Goal: Information Seeking & Learning: Learn about a topic

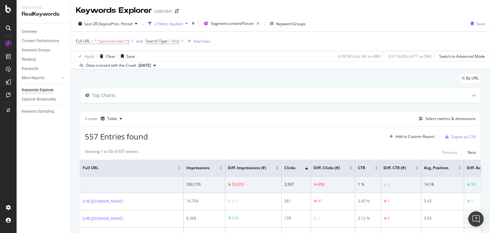
scroll to position [0, 99]
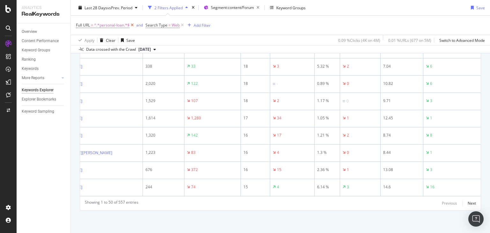
click at [133, 24] on icon at bounding box center [131, 25] width 5 height 6
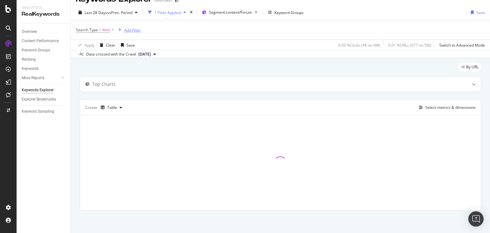
scroll to position [11, 0]
click at [110, 31] on icon at bounding box center [112, 30] width 5 height 6
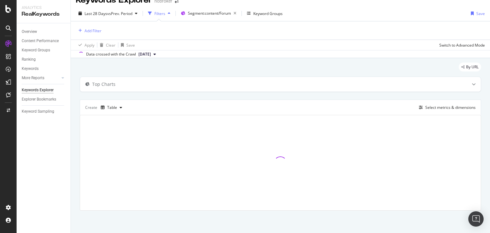
scroll to position [10, 0]
click at [199, 12] on span "Segment: content/Forum" at bounding box center [209, 13] width 43 height 5
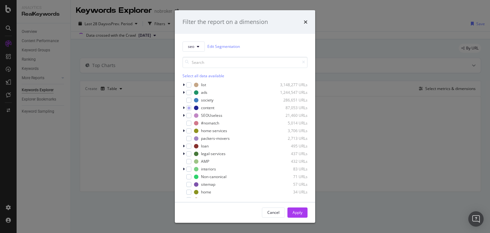
scroll to position [0, 0]
click at [184, 107] on icon "modal" at bounding box center [184, 108] width 2 height 4
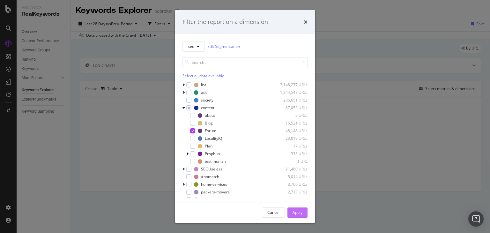
click at [298, 214] on div "Apply" at bounding box center [297, 211] width 10 height 5
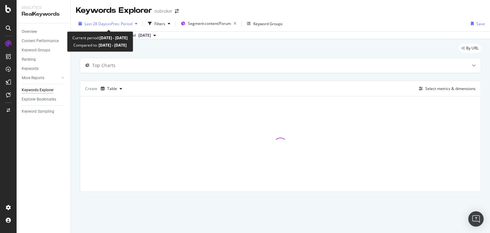
click at [104, 23] on span "Last 28 Days" at bounding box center [95, 23] width 23 height 5
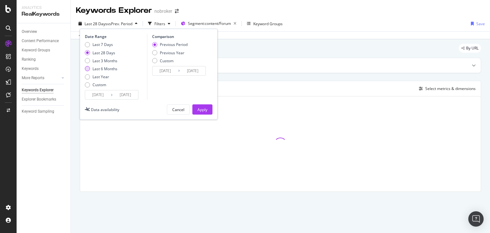
click at [97, 70] on div "Last 6 Months" at bounding box center [104, 68] width 25 height 5
type input "2025/04/03"
type input "2024/10/02"
type input "2025/04/02"
click at [200, 108] on div "Apply" at bounding box center [202, 109] width 10 height 5
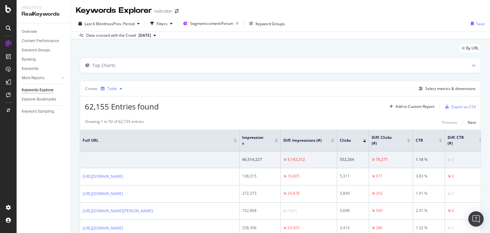
click at [112, 87] on div "Table" at bounding box center [112, 89] width 10 height 4
click at [112, 106] on div "Trend" at bounding box center [115, 110] width 29 height 8
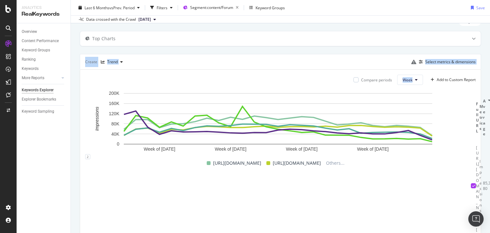
scroll to position [28, 0]
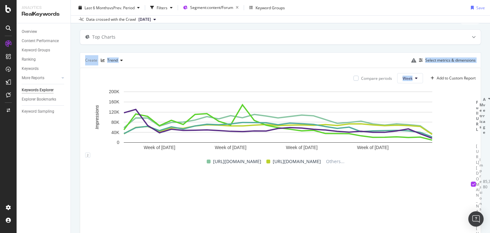
drag, startPoint x: 489, startPoint y: 65, endPoint x: 489, endPoint y: 79, distance: 14.0
click at [489, 79] on div "Keywords Explorer nobroker Last 6 Months vs Prev. Period Filters Segment: conte…" at bounding box center [280, 116] width 419 height 233
click at [402, 80] on span "Week" at bounding box center [407, 78] width 10 height 5
click at [401, 115] on span "Month" at bounding box center [403, 114] width 11 height 6
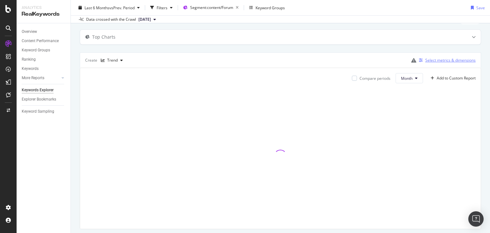
click at [442, 61] on div "Select metrics & dimensions" at bounding box center [450, 59] width 50 height 5
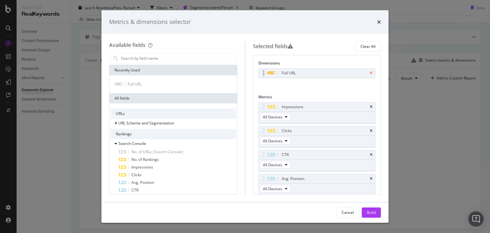
click at [369, 74] on icon "times" at bounding box center [370, 73] width 3 height 4
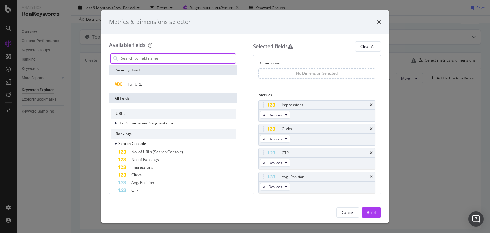
click at [182, 60] on input "modal" at bounding box center [177, 59] width 115 height 10
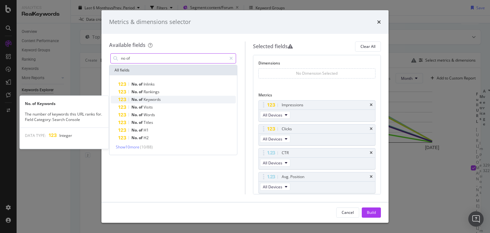
type input "no of"
click at [147, 99] on span "Keywords" at bounding box center [151, 99] width 17 height 5
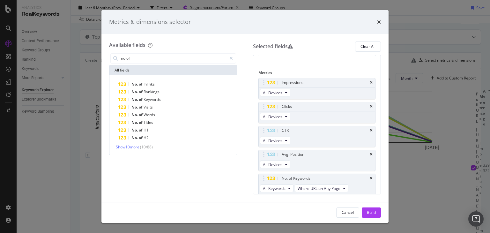
scroll to position [44, 0]
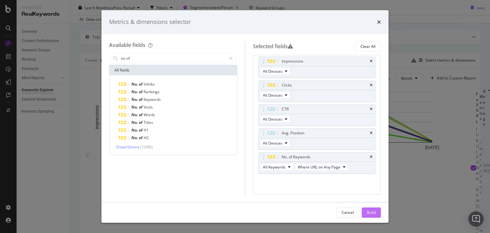
click at [368, 210] on div "Build" at bounding box center [371, 211] width 9 height 5
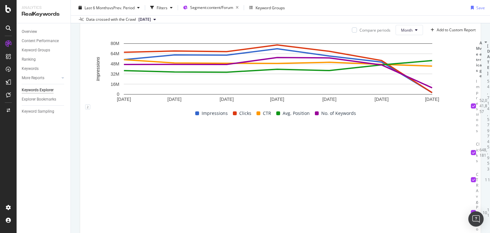
scroll to position [111, 0]
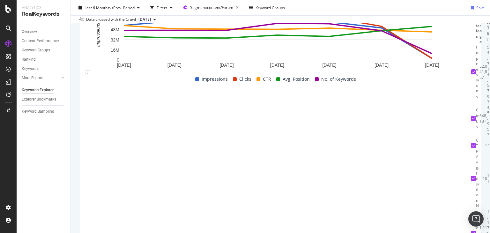
drag, startPoint x: 489, startPoint y: 149, endPoint x: 488, endPoint y: 205, distance: 56.1
click at [488, 205] on div "Keywords Explorer nobroker Last 6 Months vs Prev. Period Filters Segment: conte…" at bounding box center [280, 116] width 419 height 233
click at [403, 210] on div "By URL Top Charts Create Trend Select metrics & dimensions Compare periods Mont…" at bounding box center [280, 93] width 419 height 328
drag, startPoint x: 366, startPoint y: 138, endPoint x: 388, endPoint y: 138, distance: 21.7
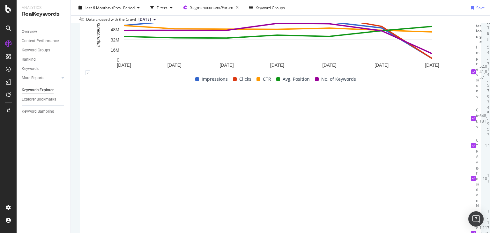
click at [489, 137] on td "875,377" at bounding box center [496, 118] width 3 height 38
drag, startPoint x: 330, startPoint y: 140, endPoint x: 350, endPoint y: 140, distance: 20.1
click at [489, 137] on td "875,377" at bounding box center [496, 118] width 3 height 38
copy div "875,377"
drag, startPoint x: 285, startPoint y: 135, endPoint x: 308, endPoint y: 136, distance: 22.6
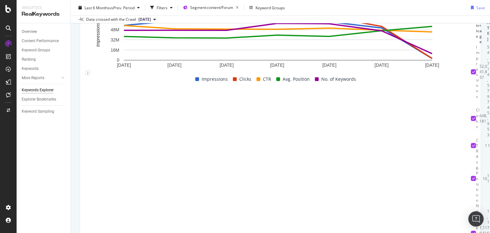
click at [489, 136] on td "756,752" at bounding box center [494, 118] width 3 height 38
click at [489, 135] on div "875,377" at bounding box center [496, 118] width 3 height 38
drag, startPoint x: 372, startPoint y: 135, endPoint x: 392, endPoint y: 135, distance: 19.5
copy div "762,370"
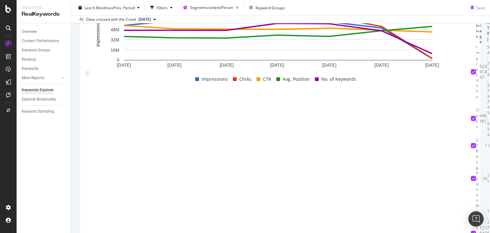
drag, startPoint x: 411, startPoint y: 141, endPoint x: 427, endPoint y: 138, distance: 16.1
copy div "599,576"
click at [151, 20] on span "[DATE]" at bounding box center [144, 20] width 12 height 6
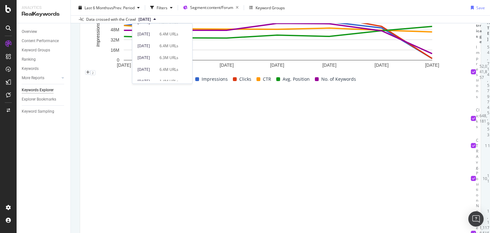
scroll to position [10, 0]
click at [172, 40] on div "6.4M URLs" at bounding box center [168, 43] width 19 height 6
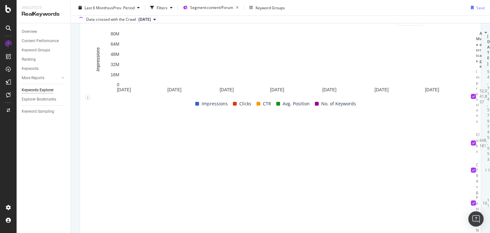
scroll to position [87, 0]
drag, startPoint x: 151, startPoint y: 121, endPoint x: 107, endPoint y: 127, distance: 44.7
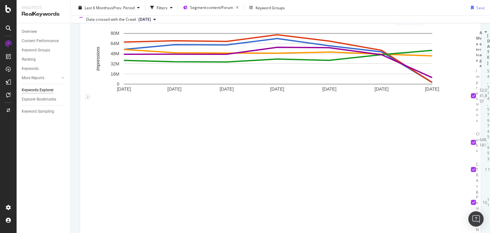
click at [476, 68] on th "Metrics" at bounding box center [478, 49] width 4 height 38
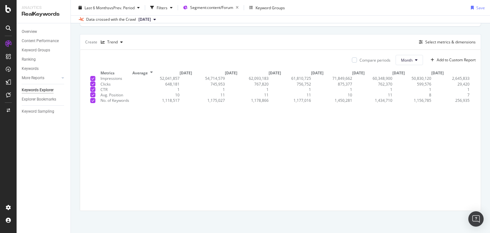
drag, startPoint x: 151, startPoint y: 122, endPoint x: 114, endPoint y: 129, distance: 37.7
click at [114, 103] on table "Metrics Average Apr. 2025 May. 2025 Jun. 2025 Jul. 2025 Aug. 2025 Sep. 2025 Oct…" at bounding box center [277, 86] width 384 height 33
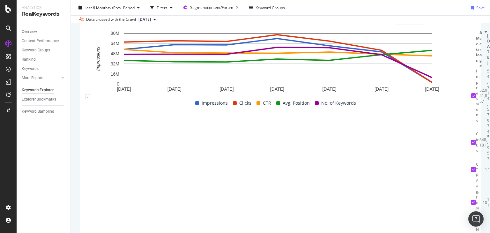
scroll to position [111, 0]
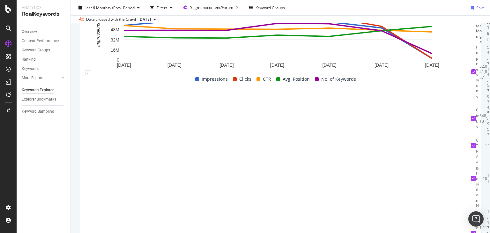
drag, startPoint x: 99, startPoint y: 98, endPoint x: 89, endPoint y: 99, distance: 10.2
click at [471, 44] on th at bounding box center [473, 25] width 5 height 38
drag, startPoint x: 403, startPoint y: 137, endPoint x: 427, endPoint y: 139, distance: 24.3
copy div "599,576"
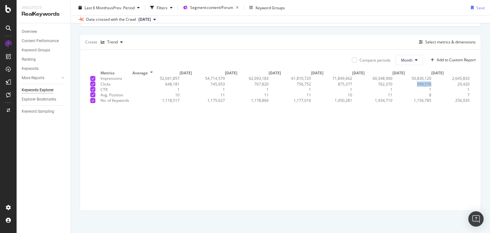
drag, startPoint x: 131, startPoint y: 99, endPoint x: 106, endPoint y: 99, distance: 25.2
click at [106, 76] on th "Metrics" at bounding box center [116, 72] width 32 height 5
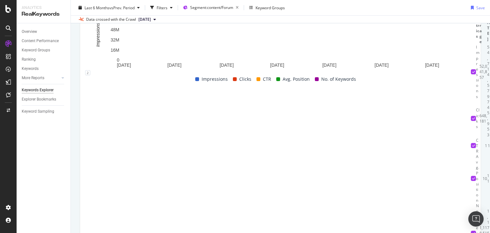
drag, startPoint x: 179, startPoint y: 98, endPoint x: 154, endPoint y: 100, distance: 24.3
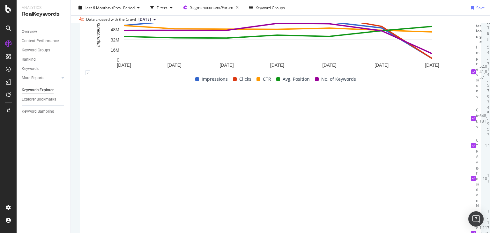
click at [479, 44] on th "Average" at bounding box center [483, 25] width 8 height 38
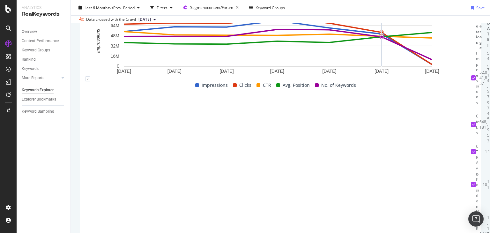
scroll to position [0, 0]
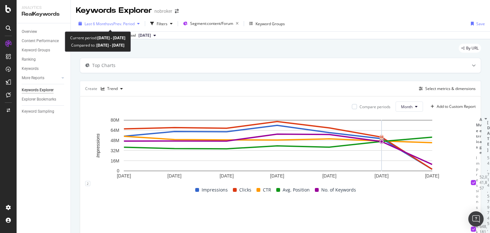
click at [129, 25] on span "vs Prev. Period" at bounding box center [121, 23] width 25 height 5
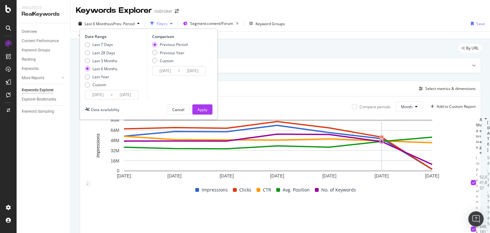
click at [163, 23] on div "Filters" at bounding box center [162, 23] width 11 height 5
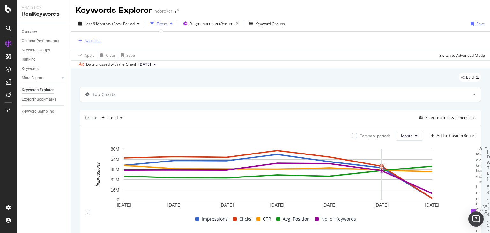
click at [96, 42] on div "Add Filter" at bounding box center [92, 40] width 17 height 5
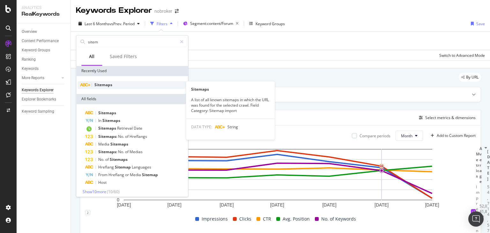
type input "sitem"
click at [98, 84] on span "Sitemaps" at bounding box center [103, 84] width 18 height 5
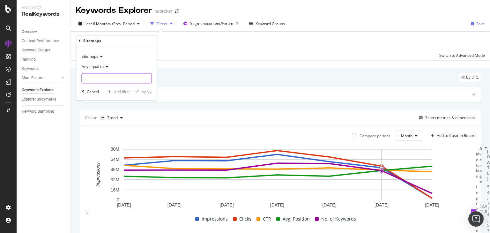
click at [117, 79] on input "text" at bounding box center [116, 78] width 69 height 10
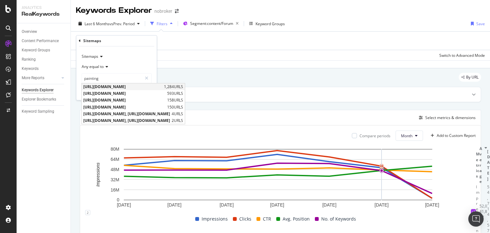
click at [162, 87] on span "[URL][DOMAIN_NAME]" at bounding box center [122, 86] width 79 height 5
type input "[URL][DOMAIN_NAME]"
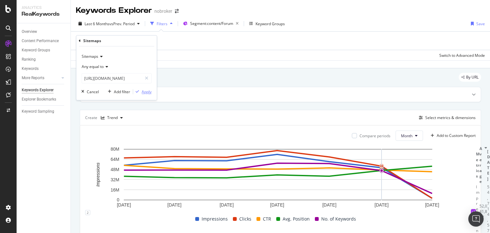
click at [147, 90] on div "Apply" at bounding box center [147, 91] width 10 height 5
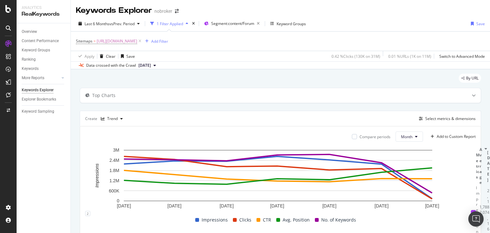
scroll to position [128, 0]
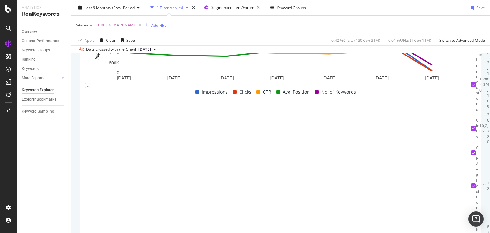
click at [476, 57] on th "Metrics" at bounding box center [478, 38] width 4 height 38
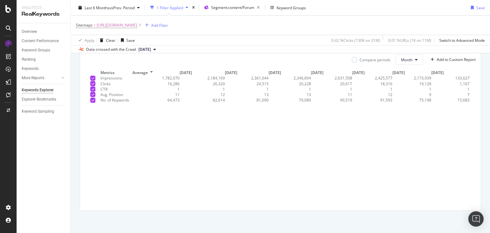
drag, startPoint x: 150, startPoint y: 110, endPoint x: 100, endPoint y: 116, distance: 50.7
click at [100, 75] on tr "Metrics Average Apr. 2025 May. 2025 Jun. 2025 Jul. 2025 Aug. 2025 Sep. 2025 Oct…" at bounding box center [277, 72] width 384 height 5
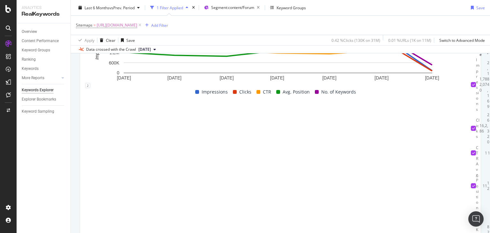
drag, startPoint x: 290, startPoint y: 148, endPoint x: 309, endPoint y: 148, distance: 18.5
click at [489, 145] on td "20,228" at bounding box center [494, 128] width 3 height 33
copy div "20,228"
click at [489, 157] on td "1" at bounding box center [496, 153] width 3 height 16
drag, startPoint x: 331, startPoint y: 153, endPoint x: 350, endPoint y: 153, distance: 19.4
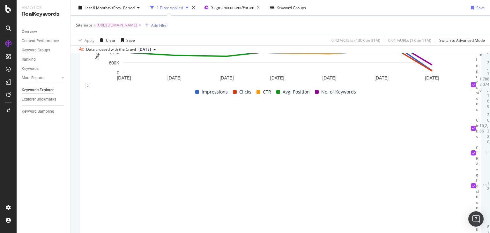
click at [489, 145] on td "20,617" at bounding box center [496, 128] width 3 height 33
copy div "20,617"
click at [151, 47] on span "[DATE]" at bounding box center [144, 50] width 12 height 6
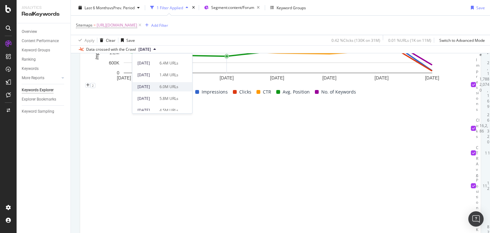
click at [156, 86] on div "[DATE]" at bounding box center [146, 87] width 18 height 6
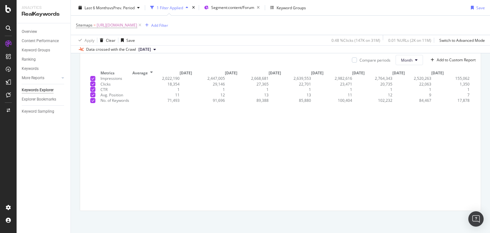
scroll to position [128, 0]
drag, startPoint x: 150, startPoint y: 107, endPoint x: 100, endPoint y: 118, distance: 51.3
click at [100, 103] on table "Metrics Average Apr. 2025 May. 2025 Jun. 2025 Jul. 2025 Aug. 2025 Sep. 2025 Oct…" at bounding box center [277, 86] width 384 height 33
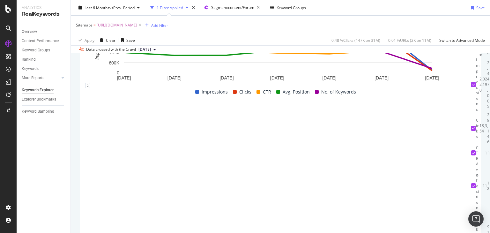
drag, startPoint x: 334, startPoint y: 150, endPoint x: 350, endPoint y: 149, distance: 15.6
click at [489, 145] on td "23,471" at bounding box center [496, 128] width 3 height 33
copy div "23,471"
drag, startPoint x: 374, startPoint y: 151, endPoint x: 389, endPoint y: 151, distance: 15.3
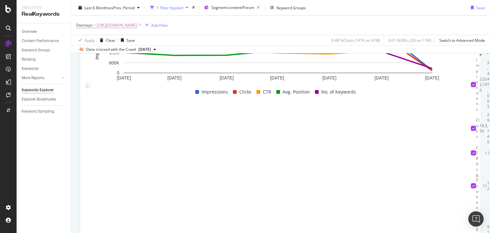
copy div "20,735"
drag, startPoint x: 406, startPoint y: 150, endPoint x: 428, endPoint y: 149, distance: 23.0
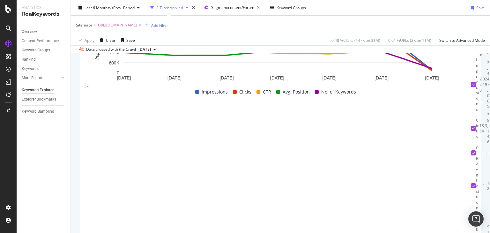
copy div "22,063"
click at [137, 24] on span "[URL][DOMAIN_NAME]" at bounding box center [117, 25] width 40 height 9
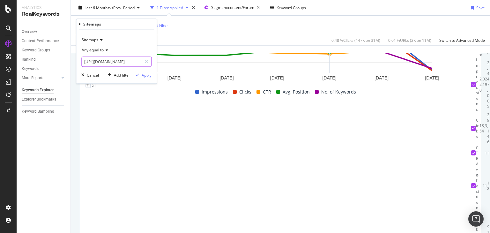
click at [114, 61] on input "[URL][DOMAIN_NAME]" at bounding box center [112, 62] width 60 height 10
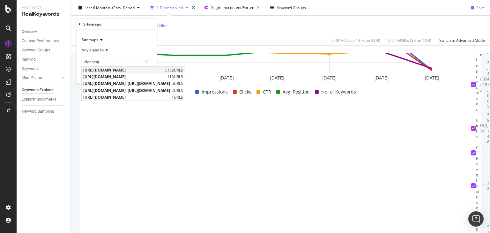
click at [120, 69] on span "[URL][DOMAIN_NAME]" at bounding box center [122, 70] width 79 height 5
type input "[URL][DOMAIN_NAME]"
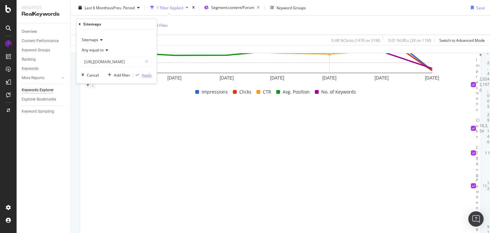
click at [143, 74] on div "Apply" at bounding box center [147, 74] width 10 height 5
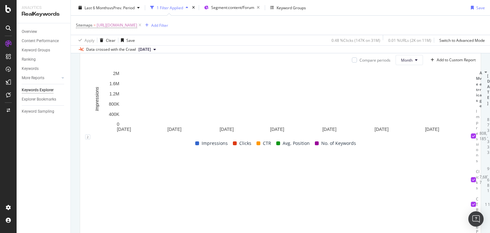
scroll to position [128, 0]
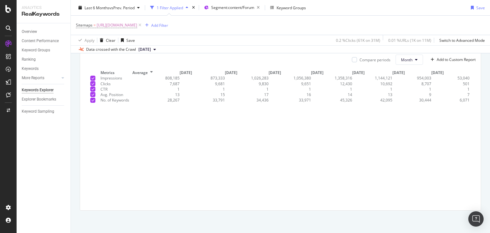
drag, startPoint x: 152, startPoint y: 107, endPoint x: 102, endPoint y: 116, distance: 50.5
click at [102, 103] on table "Metrics Average Apr. 2025 May. 2025 Jun. 2025 Jul. 2025 Aug. 2025 Sep. 2025 Oct…" at bounding box center [277, 86] width 384 height 33
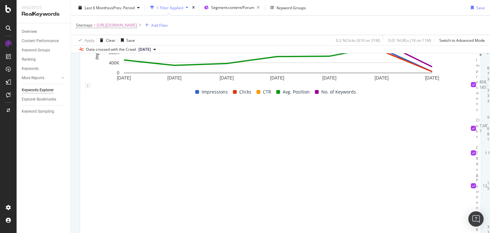
drag, startPoint x: 334, startPoint y: 150, endPoint x: 347, endPoint y: 149, distance: 12.8
click at [489, 145] on div "12,430" at bounding box center [496, 128] width 3 height 33
copy div "12,430"
drag, startPoint x: 376, startPoint y: 154, endPoint x: 388, endPoint y: 151, distance: 12.7
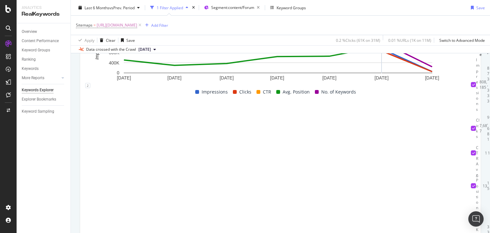
drag, startPoint x: 414, startPoint y: 151, endPoint x: 427, endPoint y: 150, distance: 13.1
click at [137, 25] on span "[URL][DOMAIN_NAME]" at bounding box center [117, 25] width 40 height 9
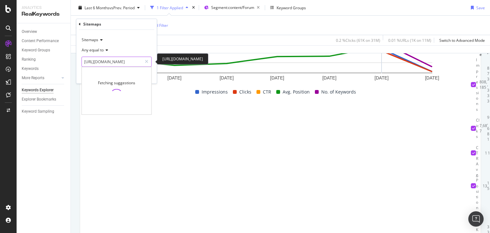
click at [108, 60] on input "[URL][DOMAIN_NAME]" at bounding box center [112, 62] width 60 height 10
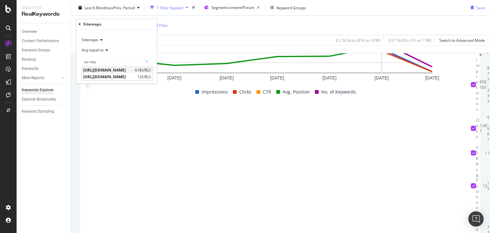
click at [114, 69] on span "[URL][DOMAIN_NAME]" at bounding box center [108, 70] width 50 height 5
type input "[URL][DOMAIN_NAME]"
click at [139, 75] on icon "button" at bounding box center [137, 75] width 4 height 4
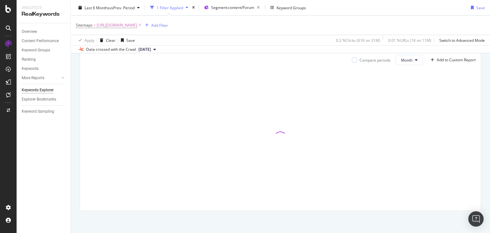
scroll to position [128, 0]
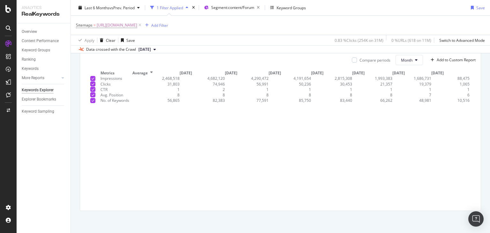
drag, startPoint x: 151, startPoint y: 111, endPoint x: 106, endPoint y: 112, distance: 45.0
click at [106, 103] on table "Metrics Average Apr. 2025 May. 2025 Jun. 2025 Jul. 2025 Aug. 2025 Sep. 2025 Oct…" at bounding box center [277, 86] width 384 height 33
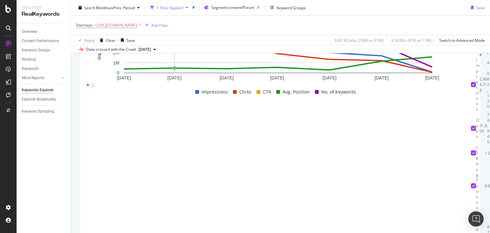
drag, startPoint x: 332, startPoint y: 150, endPoint x: 346, endPoint y: 149, distance: 14.0
click at [489, 145] on div "30,453" at bounding box center [496, 128] width 3 height 33
click at [489, 145] on td "50,236" at bounding box center [494, 128] width 3 height 33
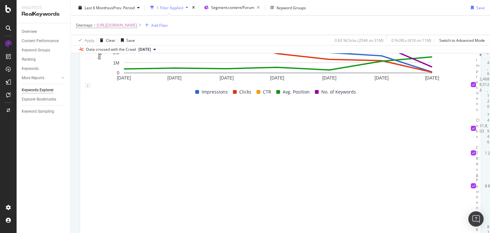
drag, startPoint x: 371, startPoint y: 148, endPoint x: 391, endPoint y: 148, distance: 20.1
drag, startPoint x: 405, startPoint y: 149, endPoint x: 426, endPoint y: 149, distance: 21.4
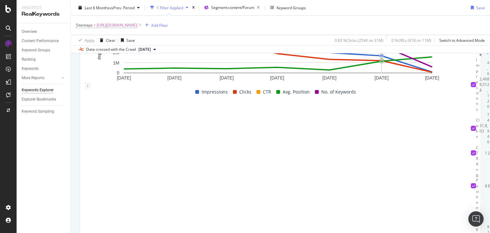
click at [137, 26] on span "[URL][DOMAIN_NAME]" at bounding box center [117, 25] width 40 height 9
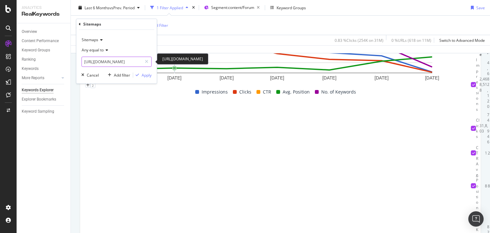
click at [125, 63] on input "[URL][DOMAIN_NAME]" at bounding box center [112, 62] width 60 height 10
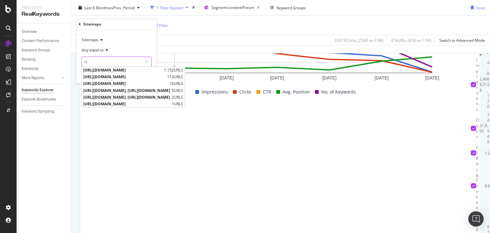
type input "c"
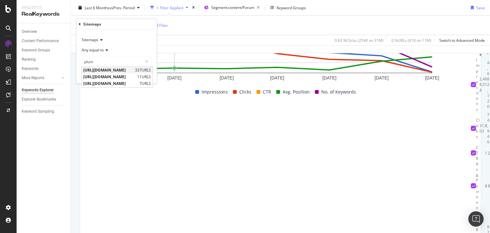
click at [126, 69] on span "[URL][DOMAIN_NAME]" at bounding box center [108, 70] width 50 height 5
type input "[URL][DOMAIN_NAME]"
click at [146, 74] on div "Apply" at bounding box center [147, 74] width 10 height 5
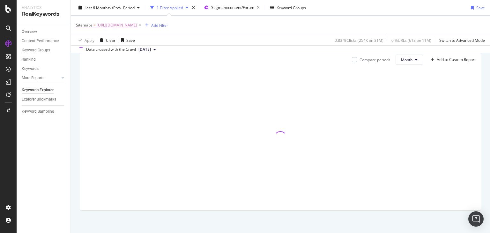
scroll to position [77, 0]
click at [168, 26] on div "Add Filter" at bounding box center [159, 24] width 17 height 5
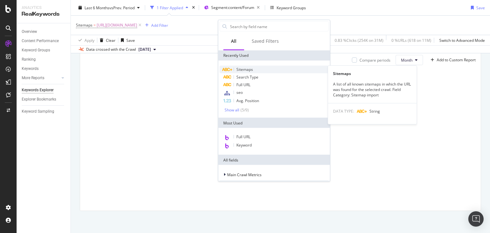
click at [246, 70] on span "Sitemaps" at bounding box center [244, 69] width 17 height 5
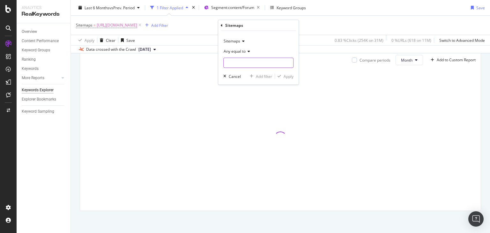
click at [229, 67] on input "text" at bounding box center [257, 63] width 69 height 10
click at [246, 70] on span "[URL][DOMAIN_NAME]" at bounding box center [250, 71] width 50 height 5
type input "[URL][DOMAIN_NAME]"
click at [288, 73] on div "Apply" at bounding box center [288, 75] width 10 height 5
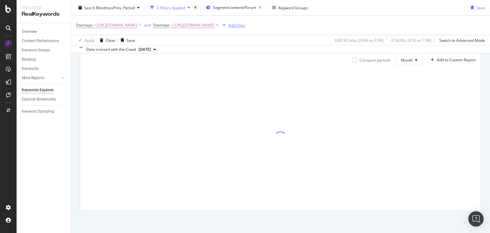
click at [245, 25] on div "Add Filter" at bounding box center [236, 24] width 17 height 5
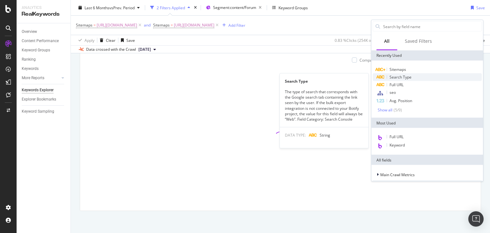
click at [392, 73] on div "Search Type" at bounding box center [426, 77] width 109 height 8
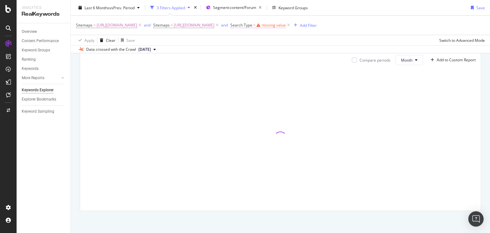
click at [286, 26] on span "Search Type = missing value" at bounding box center [257, 25] width 55 height 6
click at [358, 43] on div "Apply Clear Save Switch to Advanced Mode" at bounding box center [280, 40] width 419 height 11
click at [291, 25] on icon at bounding box center [288, 25] width 5 height 6
click at [245, 24] on div "Add Filter" at bounding box center [236, 24] width 17 height 5
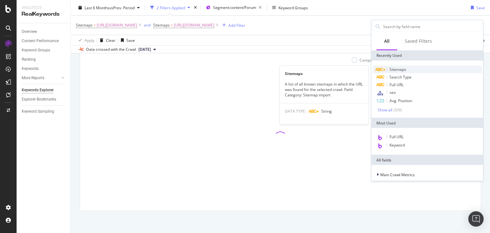
click at [384, 70] on icon at bounding box center [380, 70] width 10 height 4
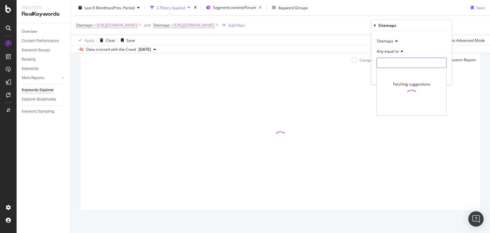
click at [377, 62] on input "text" at bounding box center [410, 63] width 69 height 10
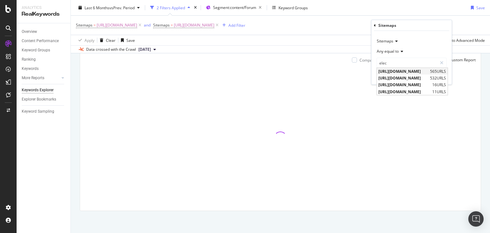
click at [391, 69] on span "[URL][DOMAIN_NAME]" at bounding box center [403, 71] width 50 height 5
type input "[URL][DOMAIN_NAME]"
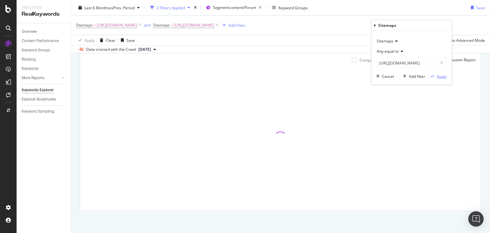
click at [440, 77] on div "Apply" at bounding box center [441, 75] width 10 height 5
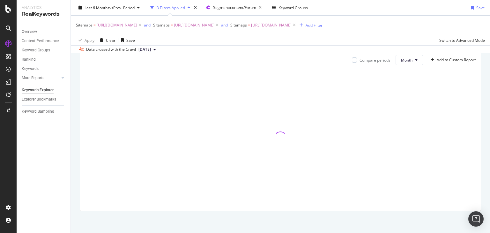
scroll to position [85, 0]
click at [150, 25] on div "and" at bounding box center [147, 24] width 7 height 5
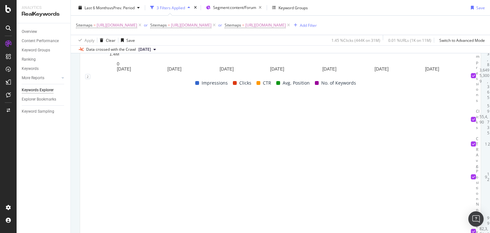
scroll to position [85, 0]
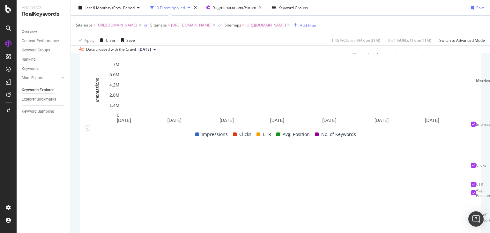
click at [112, 138] on div "Impressions Clicks CTR Avg. Position No. of Keywords" at bounding box center [275, 134] width 385 height 8
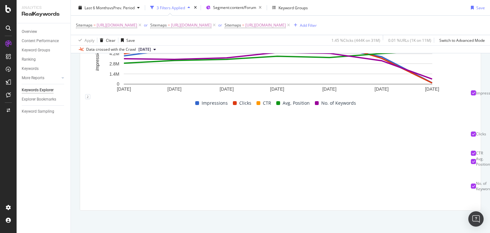
scroll to position [0, 0]
drag, startPoint x: 330, startPoint y: 135, endPoint x: 354, endPoint y: 135, distance: 23.6
click at [471, 135] on tr "Clicks 55,490 59,735 76,327 79,623 93,268 81,872 50,841 2,256" at bounding box center [498, 134] width 55 height 33
click at [245, 30] on span "[URL][DOMAIN_NAME]" at bounding box center [265, 25] width 40 height 9
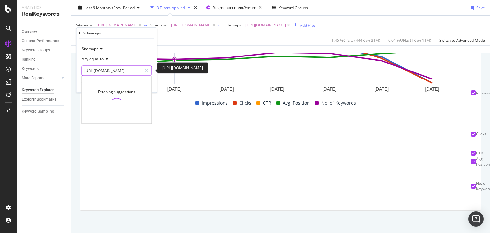
click at [128, 69] on input "[URL][DOMAIN_NAME]" at bounding box center [112, 71] width 60 height 10
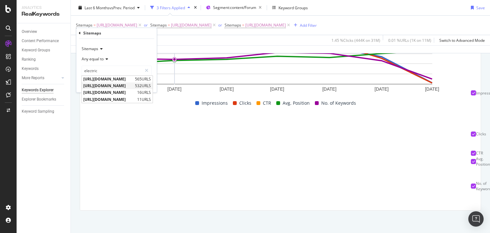
click at [133, 84] on span "[URL][DOMAIN_NAME]" at bounding box center [108, 85] width 50 height 5
type input "[URL][DOMAIN_NAME]"
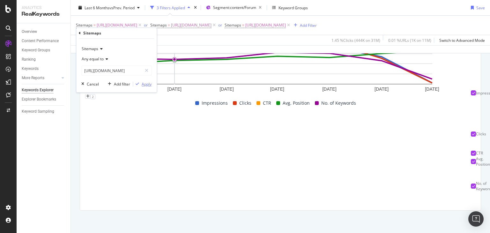
click at [143, 83] on div "Apply" at bounding box center [147, 83] width 10 height 5
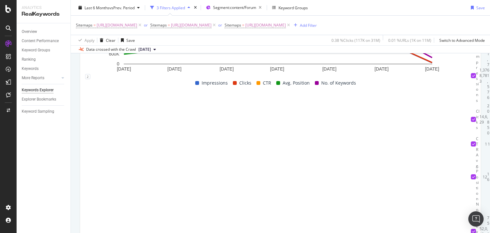
scroll to position [0, 19]
drag, startPoint x: 329, startPoint y: 142, endPoint x: 352, endPoint y: 142, distance: 23.6
click at [489, 136] on td "22,214" at bounding box center [496, 119] width 3 height 33
drag, startPoint x: 372, startPoint y: 146, endPoint x: 389, endPoint y: 145, distance: 16.3
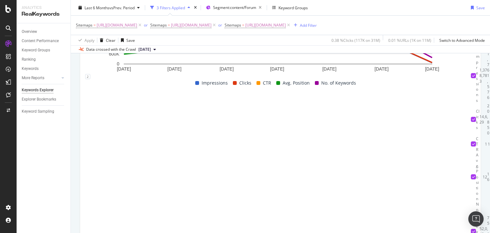
drag, startPoint x: 411, startPoint y: 147, endPoint x: 427, endPoint y: 145, distance: 16.4
click at [137, 26] on span "[URL][DOMAIN_NAME]" at bounding box center [117, 25] width 40 height 9
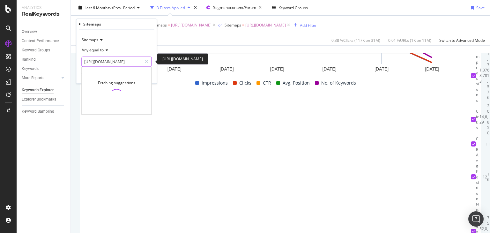
click at [125, 60] on input "[URL][DOMAIN_NAME]" at bounding box center [112, 62] width 60 height 10
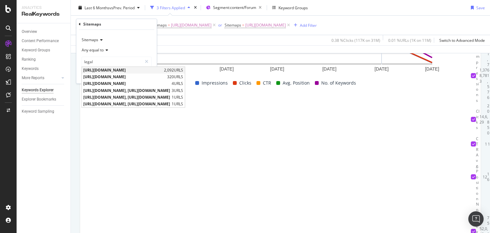
click at [124, 71] on span "[URL][DOMAIN_NAME]" at bounding box center [122, 70] width 79 height 5
type input "[URL][DOMAIN_NAME]"
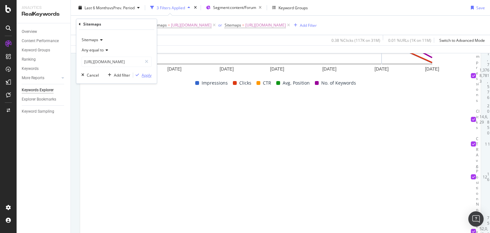
click at [143, 74] on div "Apply" at bounding box center [147, 74] width 10 height 5
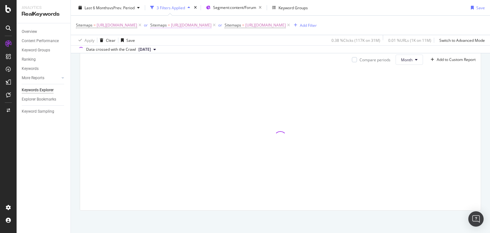
click at [211, 25] on span "[URL][DOMAIN_NAME]" at bounding box center [191, 25] width 40 height 9
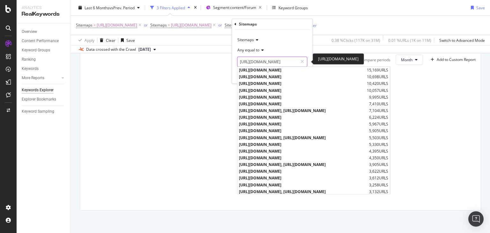
click at [252, 59] on input "[URL][DOMAIN_NAME]" at bounding box center [267, 62] width 60 height 10
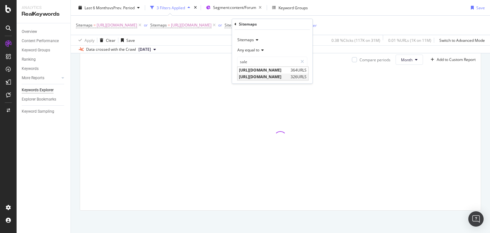
click at [278, 74] on span "[URL][DOMAIN_NAME]" at bounding box center [264, 76] width 50 height 5
type input "[URL][DOMAIN_NAME]"
click at [302, 76] on div "Apply" at bounding box center [302, 74] width 10 height 5
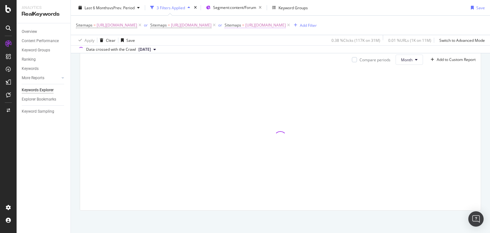
click at [245, 30] on span "[URL][DOMAIN_NAME]" at bounding box center [265, 25] width 40 height 9
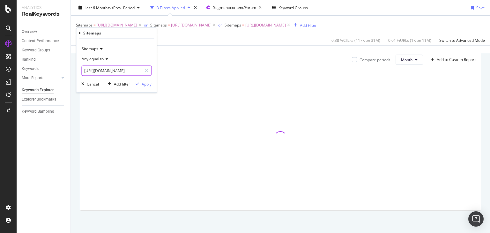
click at [120, 68] on input "[URL][DOMAIN_NAME]" at bounding box center [112, 71] width 60 height 10
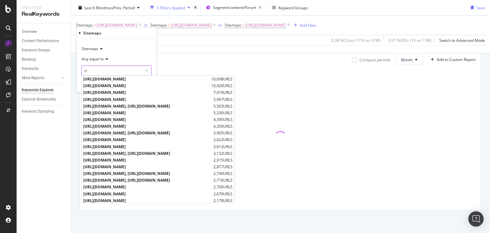
type input "do"
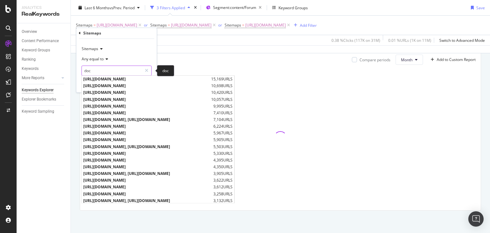
click at [118, 68] on input "doc" at bounding box center [112, 71] width 60 height 10
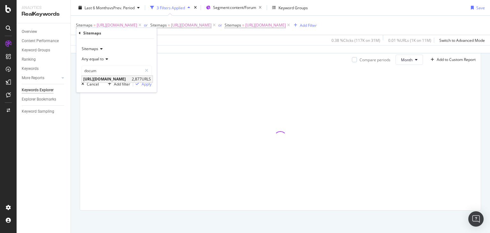
click at [127, 77] on span "[URL][DOMAIN_NAME]" at bounding box center [106, 79] width 47 height 5
type input "[URL][DOMAIN_NAME]"
click at [145, 83] on div "Apply" at bounding box center [147, 83] width 10 height 5
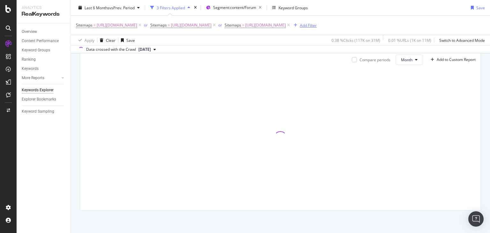
click at [300, 28] on div "Add Filter" at bounding box center [308, 24] width 17 height 5
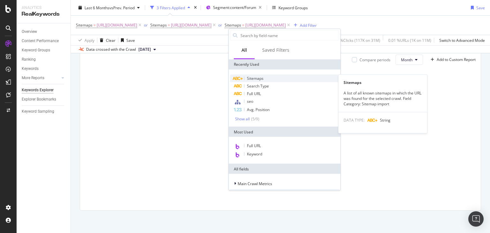
click at [247, 76] on span "Sitemaps" at bounding box center [255, 78] width 17 height 5
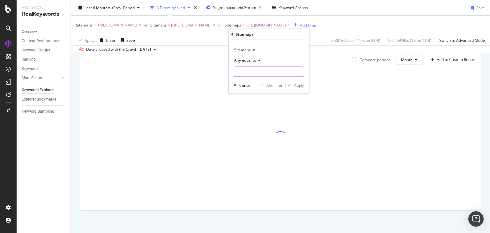
click at [245, 70] on input "text" at bounding box center [268, 72] width 69 height 10
type input "due"
click at [255, 70] on input "due" at bounding box center [264, 72] width 60 height 10
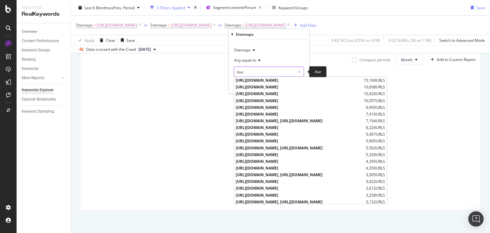
click at [255, 70] on input "due" at bounding box center [264, 72] width 60 height 10
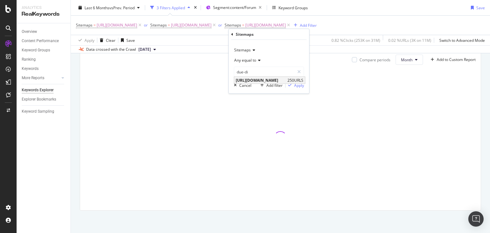
click at [286, 80] on span "[URL][DOMAIN_NAME]" at bounding box center [261, 79] width 50 height 5
type input "[URL][DOMAIN_NAME]"
click at [295, 83] on div "Apply" at bounding box center [299, 84] width 10 height 5
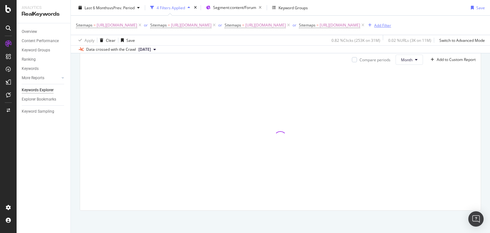
click at [391, 28] on div "Add Filter" at bounding box center [382, 24] width 17 height 5
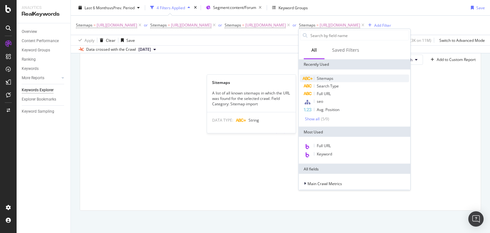
click at [319, 81] on div "Sitemaps" at bounding box center [354, 79] width 109 height 8
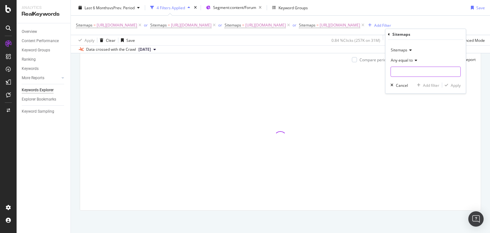
click at [401, 72] on input "text" at bounding box center [425, 72] width 69 height 10
type input "rental-agr"
click at [420, 79] on div "Sitemaps Any equal to rental-agr rental-agr Cancel Add filter Apply" at bounding box center [425, 67] width 80 height 54
click at [414, 72] on input "rental-agr" at bounding box center [421, 72] width 60 height 10
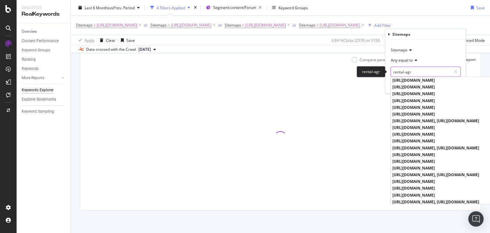
click at [414, 70] on input "rental-agr" at bounding box center [421, 72] width 60 height 10
click at [427, 72] on input "rental-agr" at bounding box center [421, 72] width 60 height 10
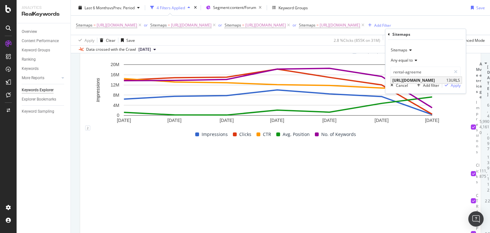
click at [443, 81] on span "[URL][DOMAIN_NAME]" at bounding box center [418, 79] width 52 height 5
type input "[URL][DOMAIN_NAME]"
click at [450, 83] on div "Apply" at bounding box center [451, 85] width 18 height 6
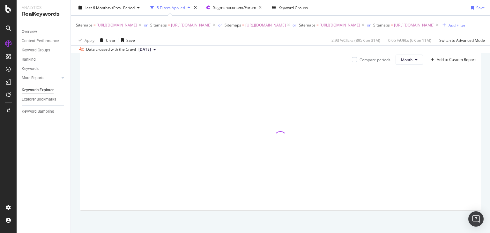
scroll to position [94, 0]
click at [448, 28] on div "Add Filter" at bounding box center [456, 24] width 17 height 5
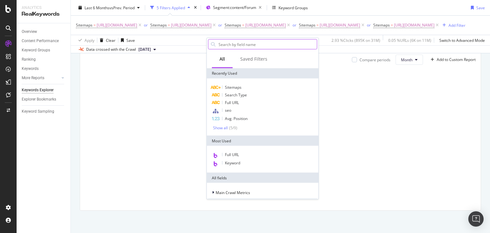
click at [234, 45] on input "text" at bounding box center [267, 45] width 99 height 10
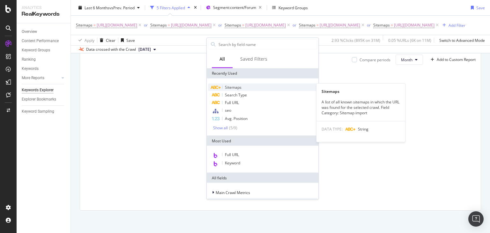
click at [231, 87] on span "Sitemaps" at bounding box center [233, 86] width 17 height 5
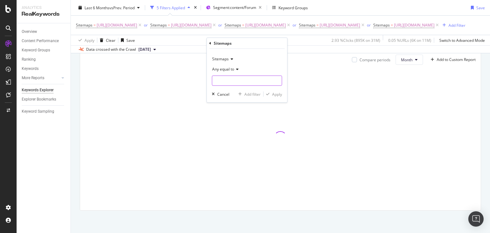
click at [229, 80] on input "text" at bounding box center [246, 81] width 69 height 10
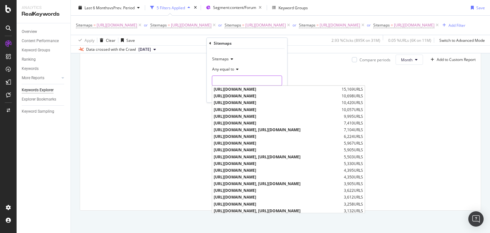
type input "l"
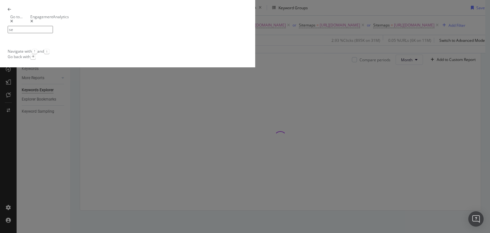
type input "se"
click at [136, 33] on div "Go to... EngagementAnalytics se" at bounding box center [128, 21] width 240 height 26
click at [11, 11] on icon "modal" at bounding box center [10, 10] width 4 height 4
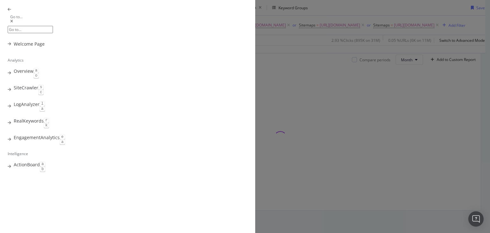
scroll to position [0, 0]
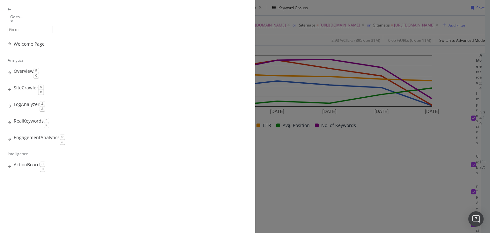
click at [136, 33] on div "Go to..." at bounding box center [128, 21] width 240 height 26
click at [11, 11] on icon "modal" at bounding box center [10, 10] width 4 height 4
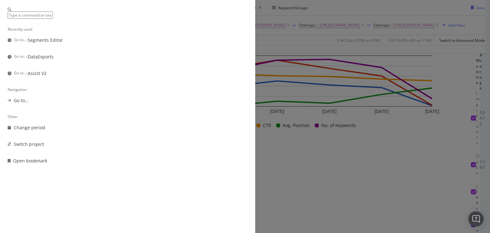
click at [427, 68] on div "Recently used Go to... › Segments Editor Go to... › DataExports Go to... › Assi…" at bounding box center [245, 116] width 490 height 233
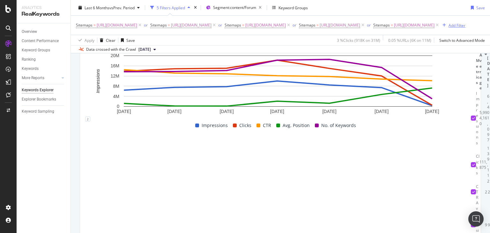
click at [448, 28] on div "Add Filter" at bounding box center [456, 24] width 17 height 5
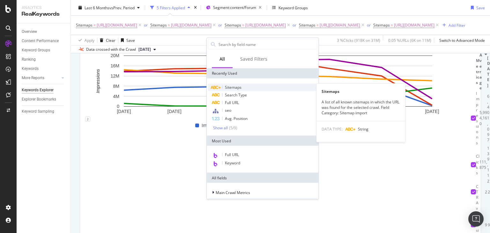
click at [227, 87] on span "Sitemaps" at bounding box center [233, 86] width 17 height 5
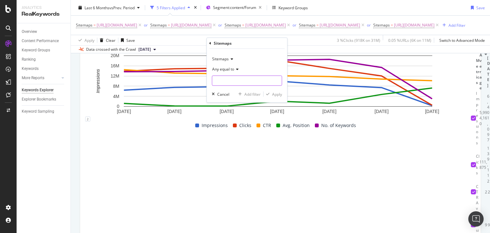
click at [227, 76] on input "text" at bounding box center [246, 81] width 69 height 10
click at [266, 101] on span "[URL][DOMAIN_NAME]" at bounding box center [240, 102] width 52 height 5
type input "[URL][DOMAIN_NAME]"
click at [272, 91] on div "Apply" at bounding box center [277, 93] width 10 height 5
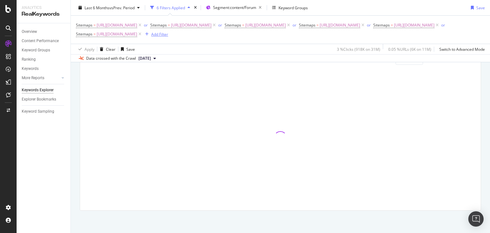
click at [168, 37] on div "Add Filter" at bounding box center [159, 33] width 17 height 5
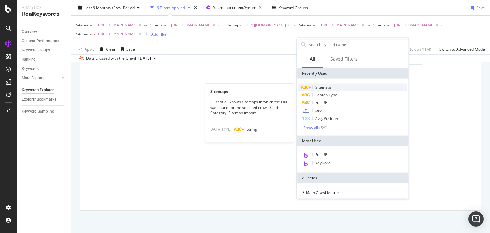
click at [325, 86] on span "Sitemaps" at bounding box center [323, 86] width 17 height 5
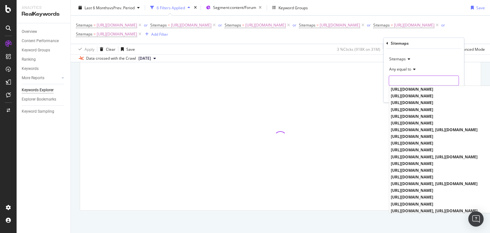
click at [412, 77] on input "text" at bounding box center [423, 81] width 69 height 10
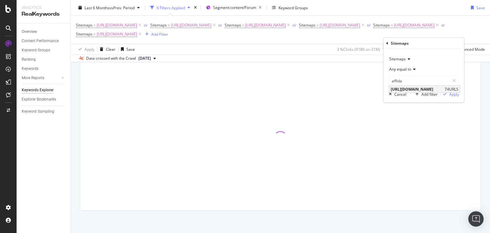
click at [423, 87] on span "[URL][DOMAIN_NAME]" at bounding box center [417, 88] width 52 height 5
type input "[URL][DOMAIN_NAME]"
click at [451, 94] on div "Apply" at bounding box center [454, 93] width 10 height 5
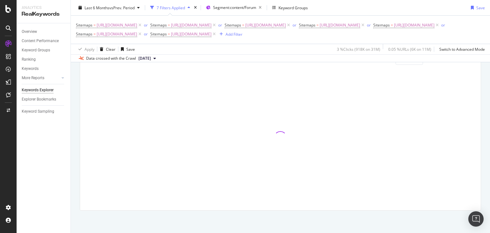
scroll to position [103, 0]
click at [242, 37] on div "Add Filter" at bounding box center [233, 33] width 17 height 5
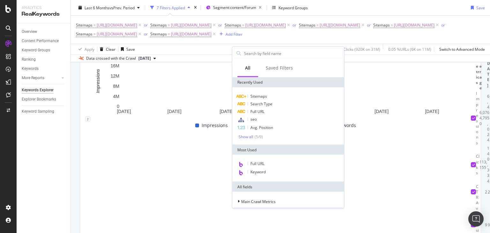
click at [389, 39] on div "Sitemaps = https://www.nobroker.in/forum/sitemap-index/?id=legal-queries.xml or…" at bounding box center [280, 30] width 409 height 18
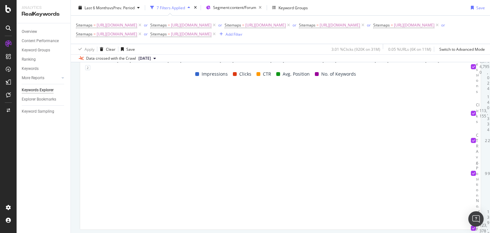
scroll to position [0, 19]
drag, startPoint x: 370, startPoint y: 144, endPoint x: 391, endPoint y: 146, distance: 21.4
click at [242, 37] on div "Add Filter" at bounding box center [233, 33] width 17 height 5
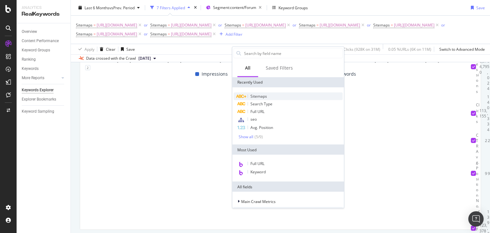
click at [256, 95] on span "Sitemaps" at bounding box center [258, 95] width 17 height 5
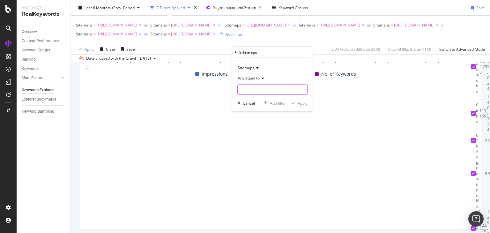
click at [246, 91] on input "text" at bounding box center [271, 89] width 69 height 10
click at [286, 98] on span "[URL][DOMAIN_NAME]" at bounding box center [265, 97] width 52 height 5
type input "[URL][DOMAIN_NAME]"
click at [302, 104] on div "Apply" at bounding box center [302, 102] width 10 height 5
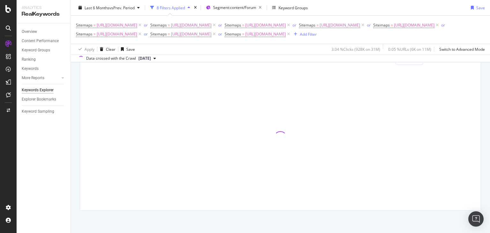
scroll to position [103, 0]
click at [317, 37] on div "Add Filter" at bounding box center [308, 33] width 17 height 5
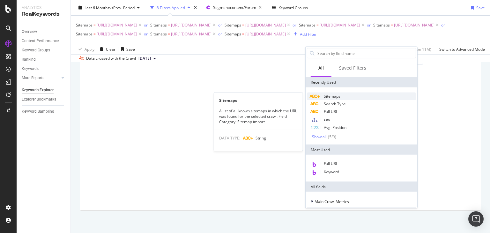
click at [332, 97] on span "Sitemaps" at bounding box center [332, 95] width 17 height 5
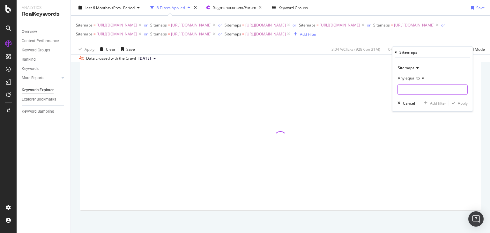
click at [414, 90] on input "text" at bounding box center [432, 89] width 69 height 10
click at [447, 96] on span "[URL][DOMAIN_NAME]" at bounding box center [426, 97] width 55 height 5
type input "[URL][DOMAIN_NAME]"
click at [457, 101] on div "button" at bounding box center [453, 103] width 9 height 4
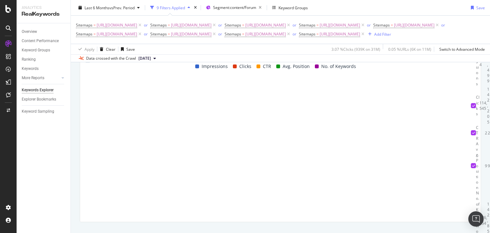
scroll to position [164, 0]
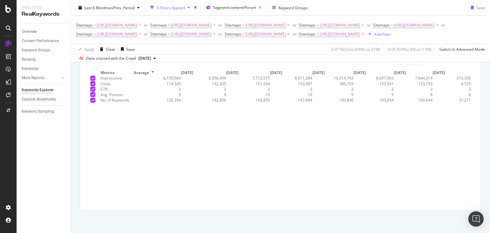
drag, startPoint x: 151, startPoint y: 110, endPoint x: 111, endPoint y: 114, distance: 40.0
click at [111, 103] on table "Metrics Average Apr. 2025 May. 2025 Jun. 2025 Jul. 2025 Aug. 2025 Sep. 2025 Oct…" at bounding box center [277, 86] width 385 height 33
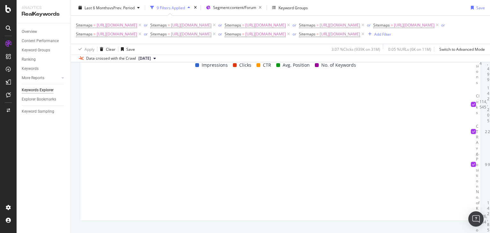
click at [489, 134] on div "2" at bounding box center [496, 131] width 3 height 5
drag, startPoint x: 329, startPoint y: 150, endPoint x: 351, endPoint y: 149, distance: 21.4
click at [489, 123] on td "186,733" at bounding box center [496, 104] width 3 height 38
drag, startPoint x: 366, startPoint y: 150, endPoint x: 390, endPoint y: 148, distance: 24.3
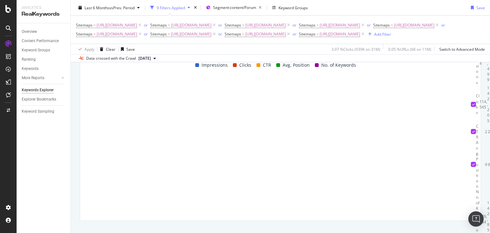
drag, startPoint x: 399, startPoint y: 155, endPoint x: 427, endPoint y: 150, distance: 28.3
click at [151, 61] on span "[DATE]" at bounding box center [144, 58] width 12 height 6
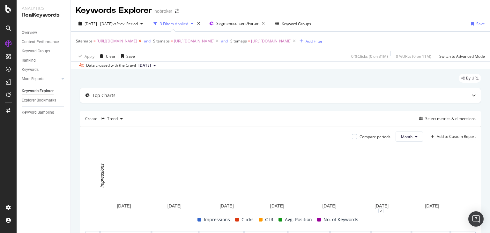
click at [142, 42] on icon at bounding box center [139, 41] width 5 height 6
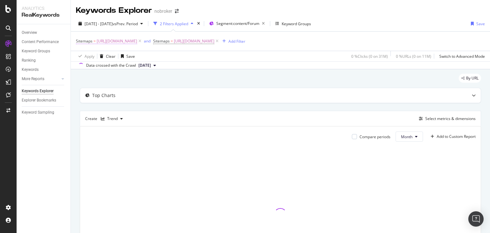
click at [137, 42] on span "[URL][DOMAIN_NAME]" at bounding box center [117, 41] width 40 height 9
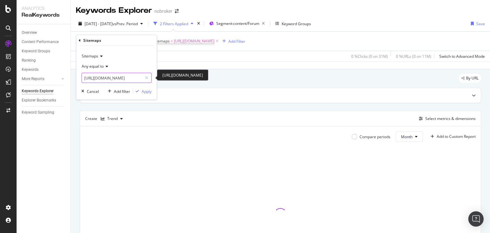
click at [138, 76] on input "[URL][DOMAIN_NAME]" at bounding box center [112, 78] width 60 height 10
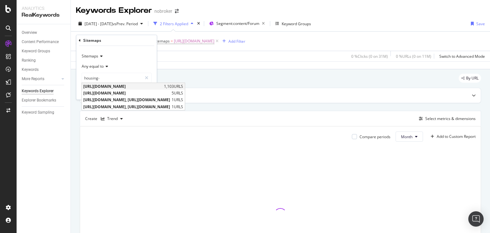
click at [142, 84] on span "[URL][DOMAIN_NAME]" at bounding box center [122, 86] width 79 height 5
type input "[URL][DOMAIN_NAME]"
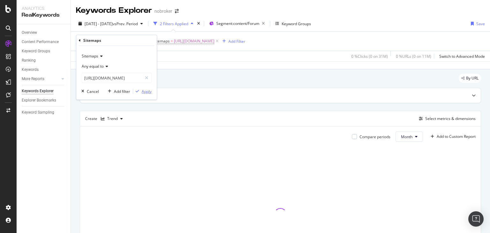
click at [147, 94] on button "Apply" at bounding box center [142, 91] width 18 height 6
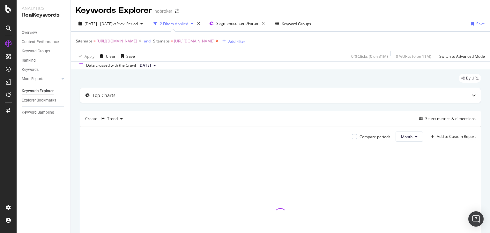
click at [220, 42] on icon at bounding box center [216, 41] width 5 height 6
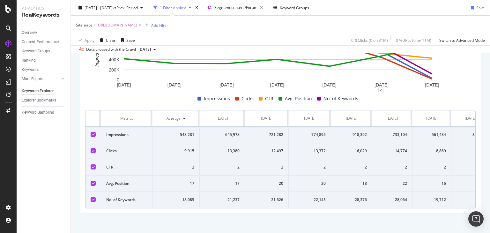
scroll to position [128, 0]
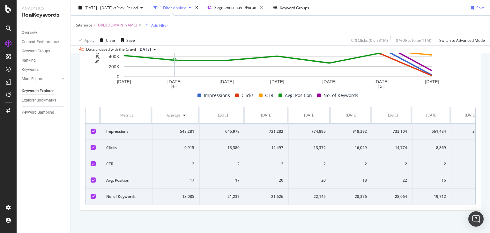
click at [151, 48] on span "[DATE]" at bounding box center [144, 50] width 12 height 6
click at [153, 125] on td "548,281" at bounding box center [175, 131] width 47 height 16
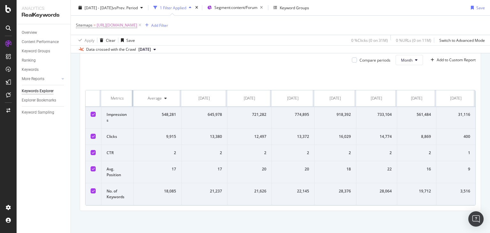
drag, startPoint x: 151, startPoint y: 113, endPoint x: 116, endPoint y: 120, distance: 36.0
click at [116, 120] on table "Metrics Average [DATE] [DATE] [DATE] [DATE] [DATE] [DATE] [DATE] Impressions 54…" at bounding box center [280, 147] width 390 height 115
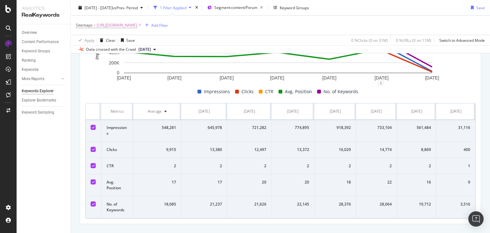
click at [400, 169] on td "2" at bounding box center [417, 166] width 40 height 16
drag, startPoint x: 371, startPoint y: 148, endPoint x: 384, endPoint y: 149, distance: 12.8
click at [384, 149] on div "14,774" at bounding box center [376, 150] width 30 height 6
click at [338, 150] on div "16,029" at bounding box center [334, 150] width 31 height 6
drag, startPoint x: 332, startPoint y: 147, endPoint x: 350, endPoint y: 148, distance: 18.2
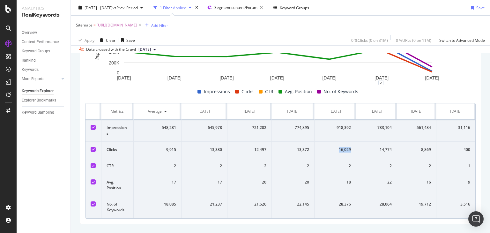
click at [350, 148] on td "16,029" at bounding box center [335, 150] width 42 height 16
copy div "16,029"
drag, startPoint x: 370, startPoint y: 159, endPoint x: 388, endPoint y: 152, distance: 18.9
click at [388, 152] on tbody "Impressions 548,281 645,978 721,282 774,895 918,392 733,104 561,484 31,116 Clic…" at bounding box center [280, 169] width 390 height 99
click at [380, 150] on div "14,774" at bounding box center [376, 150] width 30 height 6
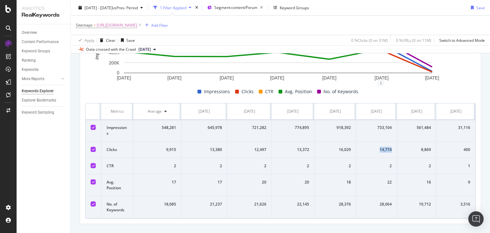
drag, startPoint x: 376, startPoint y: 150, endPoint x: 392, endPoint y: 149, distance: 16.6
click at [392, 149] on td "14,774" at bounding box center [376, 150] width 41 height 16
copy div "14,774"
drag, startPoint x: 415, startPoint y: 151, endPoint x: 428, endPoint y: 149, distance: 13.5
click at [428, 149] on td "8,869" at bounding box center [417, 150] width 40 height 16
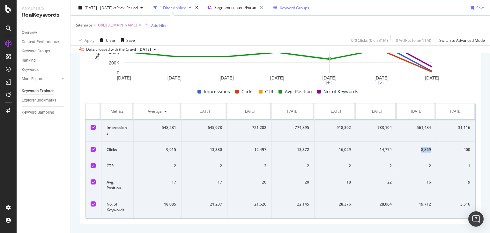
copy div "8,869"
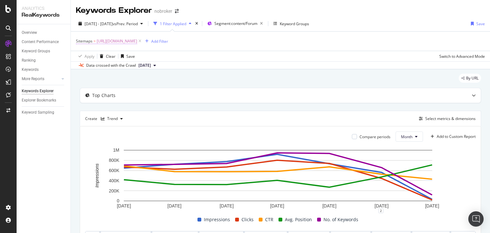
click at [137, 42] on span "[URL][DOMAIN_NAME]" at bounding box center [117, 41] width 40 height 9
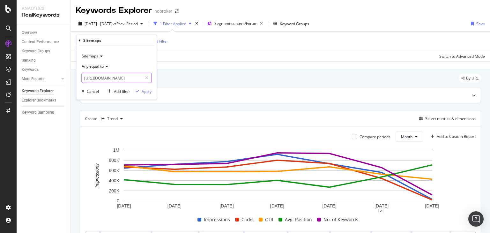
click at [119, 77] on input "[URL][DOMAIN_NAME]" at bounding box center [112, 78] width 60 height 10
click at [133, 86] on span "[URL][DOMAIN_NAME]" at bounding box center [108, 86] width 50 height 5
type input "[URL][DOMAIN_NAME]"
click at [148, 92] on div "Apply" at bounding box center [147, 90] width 10 height 5
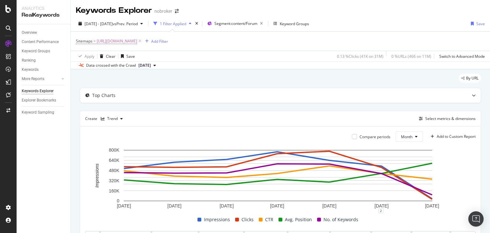
scroll to position [128, 0]
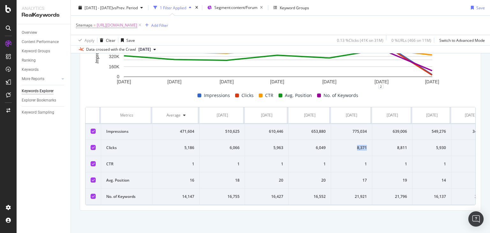
drag, startPoint x: 354, startPoint y: 143, endPoint x: 370, endPoint y: 143, distance: 16.9
click at [370, 143] on td "8,371" at bounding box center [351, 148] width 41 height 16
copy div "8,371"
drag, startPoint x: 395, startPoint y: 149, endPoint x: 411, endPoint y: 148, distance: 15.6
click at [411, 148] on td "8,811" at bounding box center [392, 148] width 40 height 16
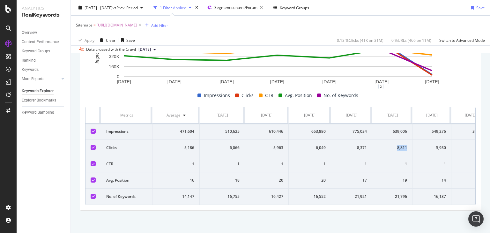
copy div "8,811"
drag, startPoint x: 434, startPoint y: 145, endPoint x: 447, endPoint y: 143, distance: 13.2
click at [447, 143] on td "5,930" at bounding box center [431, 148] width 39 height 16
copy div "5,930"
click at [137, 26] on span "[URL][DOMAIN_NAME]" at bounding box center [117, 25] width 40 height 9
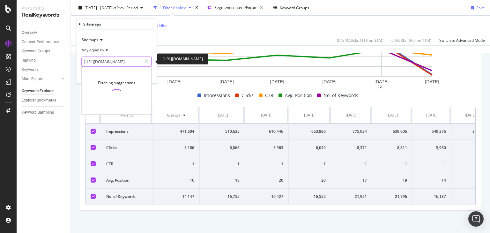
click at [126, 61] on input "[URL][DOMAIN_NAME]" at bounding box center [112, 62] width 60 height 10
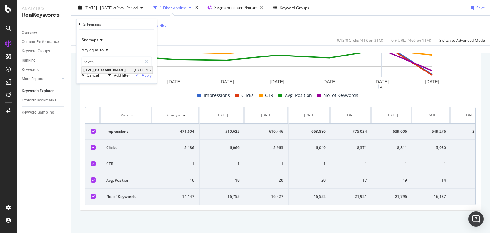
click at [130, 70] on span "[URL][DOMAIN_NAME]" at bounding box center [106, 70] width 47 height 5
type input "[URL][DOMAIN_NAME]"
click at [143, 74] on div "Apply" at bounding box center [147, 74] width 10 height 5
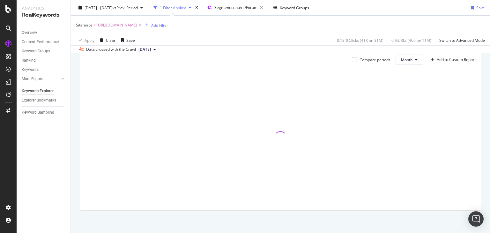
scroll to position [77, 0]
click at [168, 23] on div "Add Filter" at bounding box center [159, 24] width 17 height 5
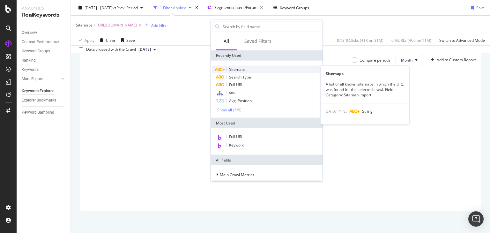
click at [235, 71] on span "Sitemaps" at bounding box center [237, 69] width 17 height 5
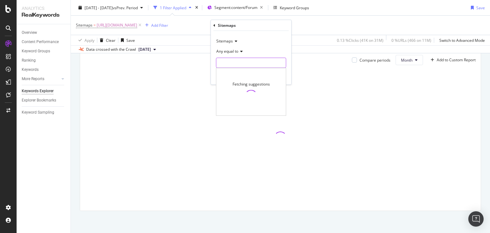
click at [223, 62] on input "text" at bounding box center [250, 63] width 69 height 10
click at [226, 63] on input "bamking" at bounding box center [246, 63] width 60 height 10
click at [254, 70] on span "[URL][DOMAIN_NAME]" at bounding box center [241, 71] width 47 height 5
type input "[URL][DOMAIN_NAME]"
click at [279, 76] on div "Apply" at bounding box center [281, 75] width 10 height 5
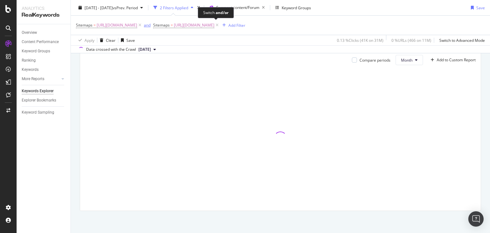
click at [150, 26] on div "and" at bounding box center [147, 24] width 7 height 5
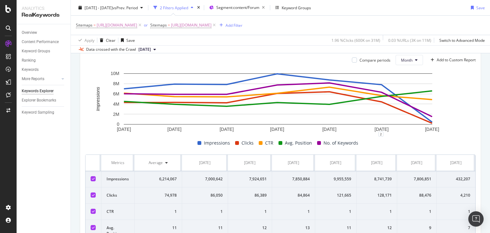
scroll to position [139, 0]
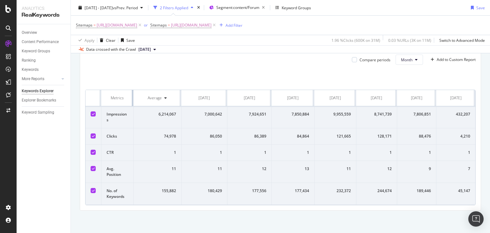
drag, startPoint x: 132, startPoint y: 100, endPoint x: 105, endPoint y: 105, distance: 28.1
click at [105, 105] on th "Metrics" at bounding box center [117, 98] width 32 height 16
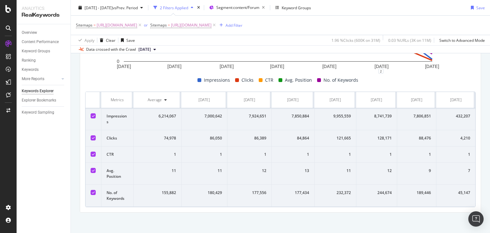
click at [366, 132] on td "128,171" at bounding box center [376, 138] width 41 height 16
drag, startPoint x: 328, startPoint y: 142, endPoint x: 349, endPoint y: 139, distance: 21.2
click at [349, 139] on td "121,665" at bounding box center [335, 138] width 42 height 16
copy div "121,665"
drag, startPoint x: 366, startPoint y: 133, endPoint x: 393, endPoint y: 134, distance: 27.4
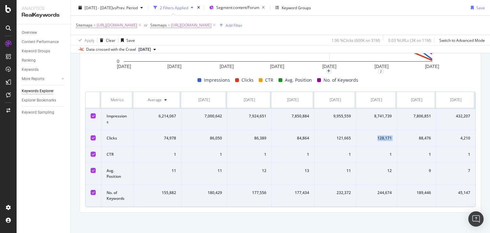
click at [393, 134] on tr "Clicks 74,978 86,050 86,389 84,864 121,665 128,171 88,476 4,210" at bounding box center [280, 138] width 390 height 16
copy div "128,171"
click at [402, 136] on div "88,476" at bounding box center [416, 138] width 29 height 6
drag, startPoint x: 402, startPoint y: 136, endPoint x: 422, endPoint y: 136, distance: 19.4
click at [422, 136] on div "88,476" at bounding box center [416, 138] width 29 height 6
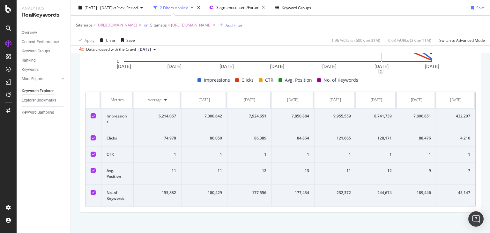
click at [137, 25] on span "[URL][DOMAIN_NAME]" at bounding box center [117, 25] width 40 height 9
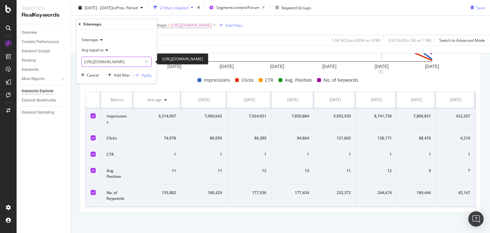
click at [124, 65] on input "[URL][DOMAIN_NAME]" at bounding box center [112, 62] width 60 height 10
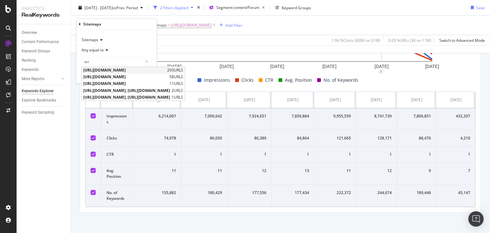
click at [138, 69] on span "[URL][DOMAIN_NAME]" at bounding box center [124, 70] width 82 height 5
type input "[URL][DOMAIN_NAME]"
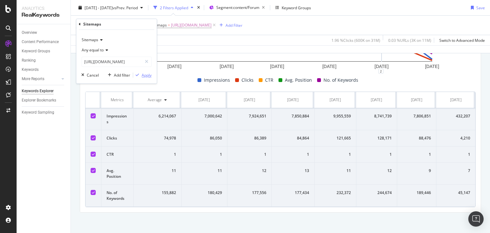
click at [144, 76] on div "Apply" at bounding box center [147, 74] width 10 height 5
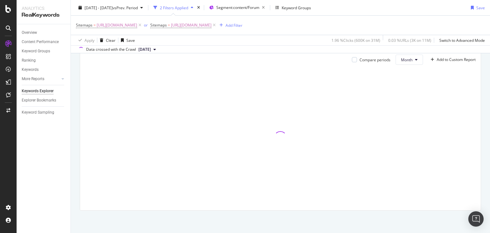
scroll to position [77, 0]
click at [217, 26] on icon at bounding box center [213, 25] width 5 height 6
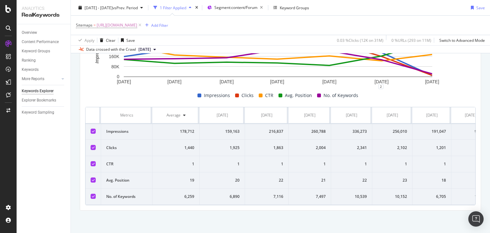
scroll to position [0, 19]
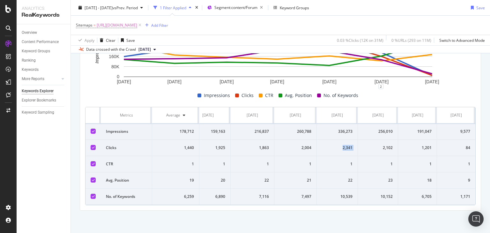
drag, startPoint x: 332, startPoint y: 144, endPoint x: 354, endPoint y: 143, distance: 21.4
click at [354, 143] on tr "Clicks 1,440 1,925 1,863 2,004 2,341 2,102 1,201 84" at bounding box center [273, 148] width 404 height 16
copy div "2,341"
click at [374, 145] on div "2,102" at bounding box center [378, 148] width 30 height 6
drag, startPoint x: 374, startPoint y: 144, endPoint x: 385, endPoint y: 143, distance: 11.5
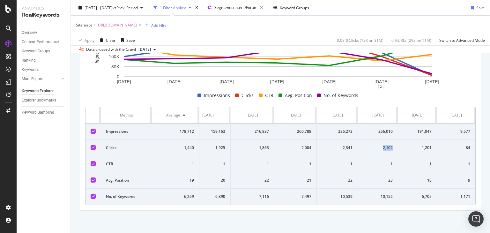
click at [385, 145] on div "2,102" at bounding box center [378, 148] width 30 height 6
drag, startPoint x: 415, startPoint y: 145, endPoint x: 426, endPoint y: 143, distance: 11.4
click at [426, 145] on div "1,201" at bounding box center [417, 148] width 28 height 6
copy div "1,201"
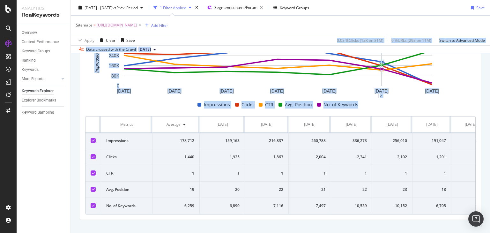
scroll to position [115, 0]
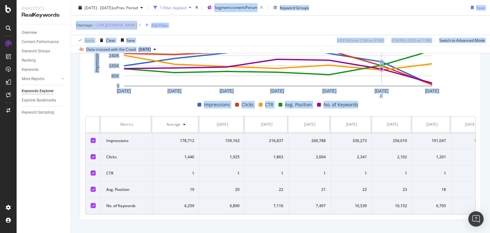
drag, startPoint x: 489, startPoint y: 151, endPoint x: 194, endPoint y: 11, distance: 326.4
click at [194, 11] on div "Keywords Explorer nobroker 2025 Apr. 3rd - Oct. 2nd vs Prev. Period 1 Filter Ap…" at bounding box center [280, 116] width 419 height 233
click at [137, 28] on span "[URL][DOMAIN_NAME]" at bounding box center [117, 25] width 40 height 9
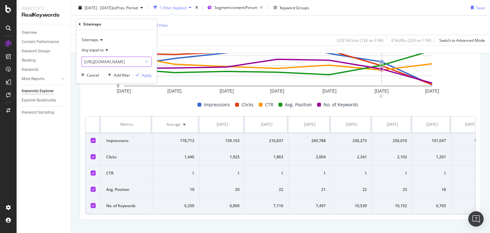
click at [127, 63] on input "[URL][DOMAIN_NAME]" at bounding box center [112, 62] width 60 height 10
click at [110, 63] on input "prod" at bounding box center [112, 62] width 60 height 10
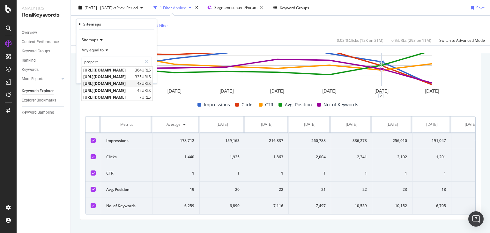
click at [135, 84] on span "[URL][DOMAIN_NAME]" at bounding box center [109, 83] width 52 height 5
type input "[URL][DOMAIN_NAME]"
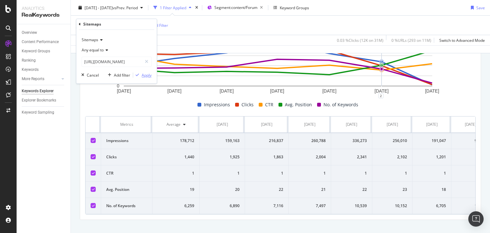
click at [143, 75] on div "Apply" at bounding box center [147, 74] width 10 height 5
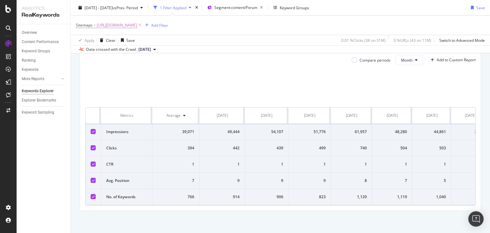
scroll to position [115, 0]
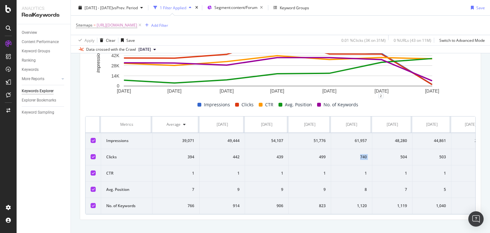
drag, startPoint x: 354, startPoint y: 158, endPoint x: 373, endPoint y: 158, distance: 18.5
click at [373, 158] on tr "Clicks 394 442 439 499 740 504 503 23" at bounding box center [287, 157] width 404 height 16
copy div "740"
click at [404, 157] on div "504" at bounding box center [392, 157] width 30 height 6
drag, startPoint x: 399, startPoint y: 157, endPoint x: 407, endPoint y: 156, distance: 8.0
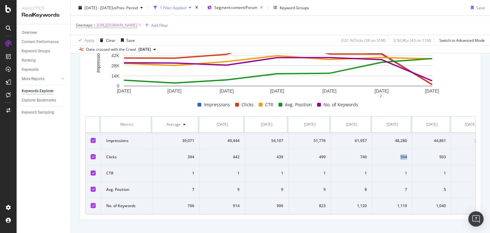
click at [407, 156] on td "504" at bounding box center [392, 157] width 40 height 16
copy div "504"
click at [447, 153] on td "503" at bounding box center [431, 157] width 39 height 16
drag, startPoint x: 431, startPoint y: 158, endPoint x: 449, endPoint y: 158, distance: 17.5
click at [449, 158] on td "503" at bounding box center [431, 157] width 39 height 16
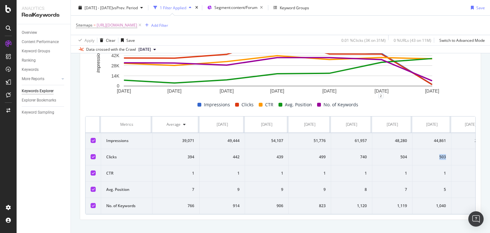
copy div "503"
